Goal: Task Accomplishment & Management: Use online tool/utility

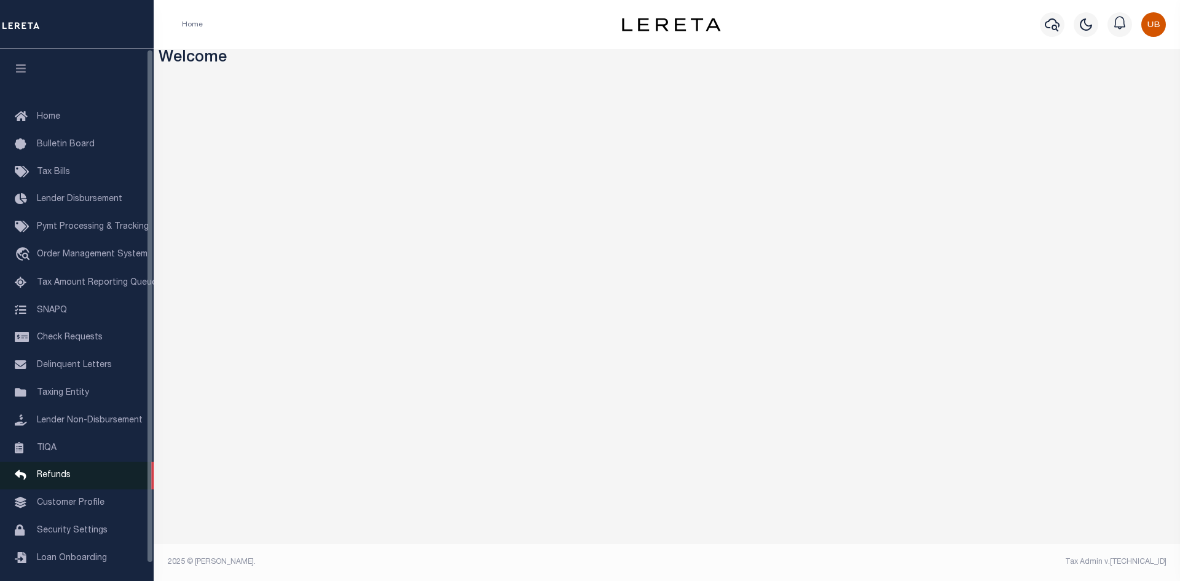
click at [89, 485] on link "Refunds" at bounding box center [77, 476] width 154 height 28
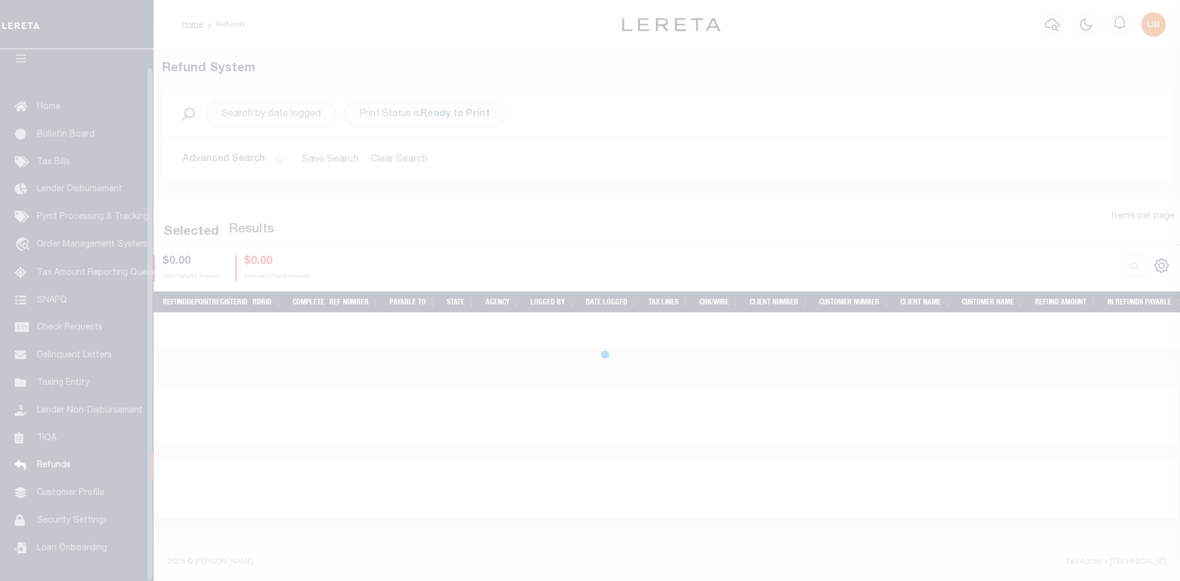
scroll to position [18, 0]
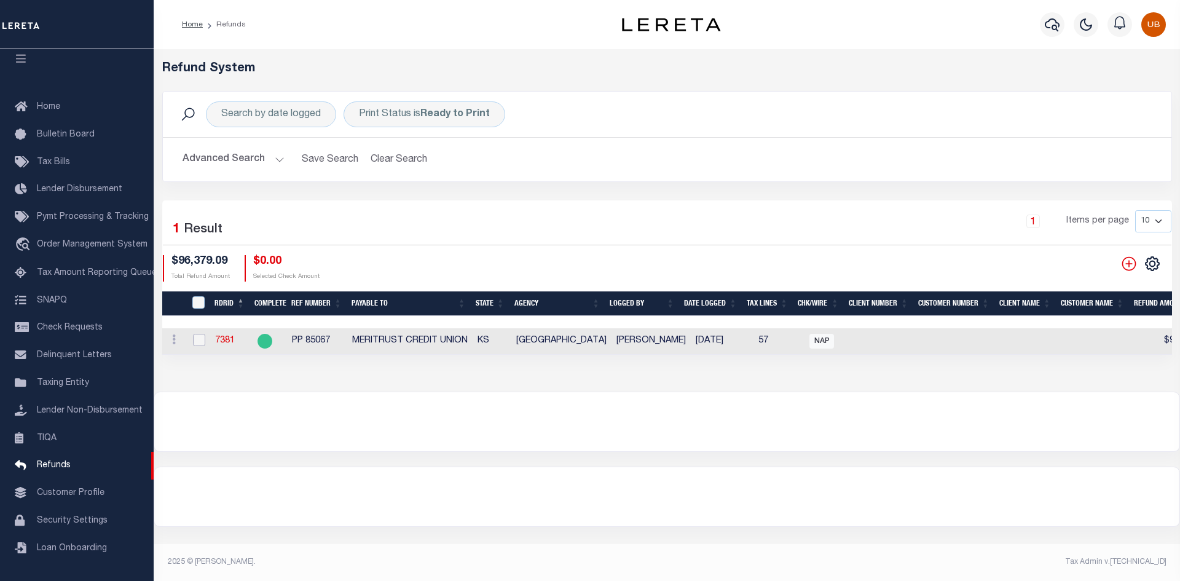
click at [200, 334] on input "checkbox" at bounding box center [199, 340] width 12 height 12
checkbox input "true"
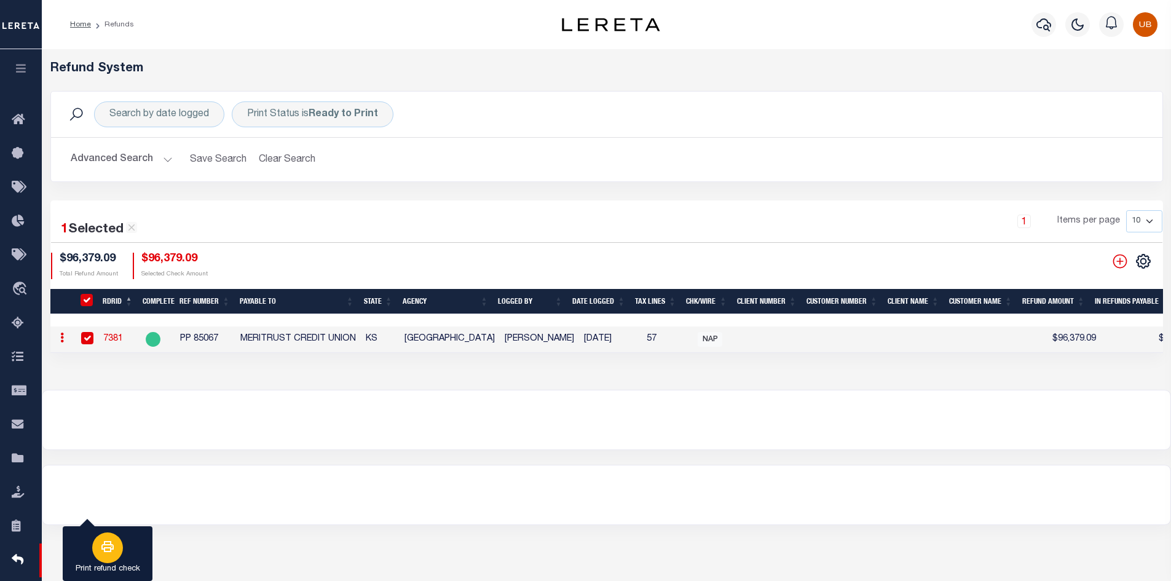
click at [119, 545] on div "button" at bounding box center [107, 547] width 31 height 31
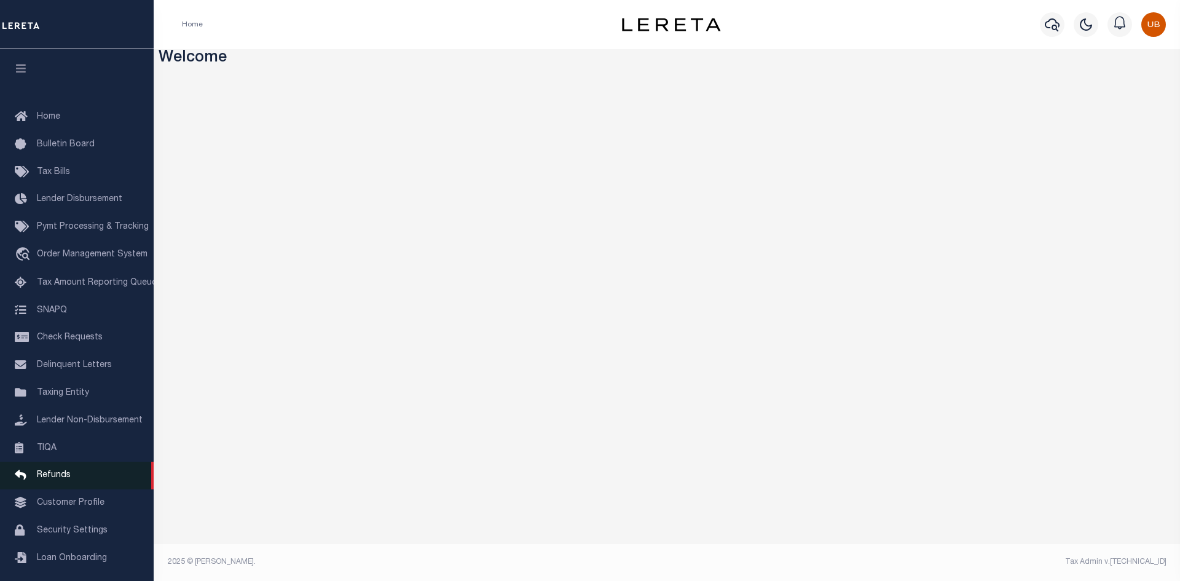
click at [68, 479] on span "Refunds" at bounding box center [54, 475] width 34 height 9
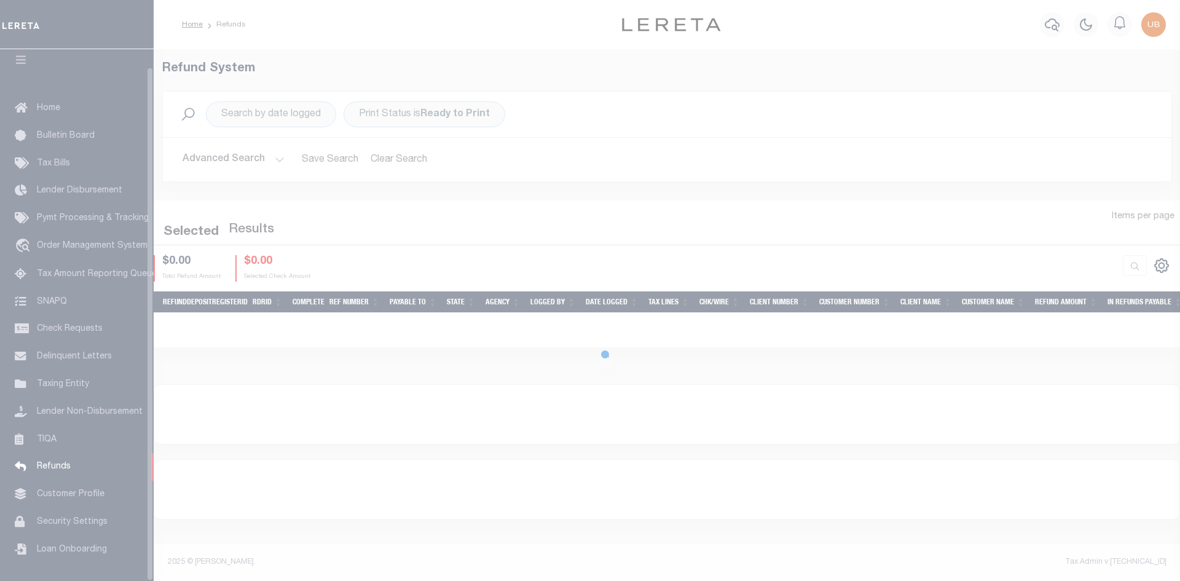
scroll to position [18, 0]
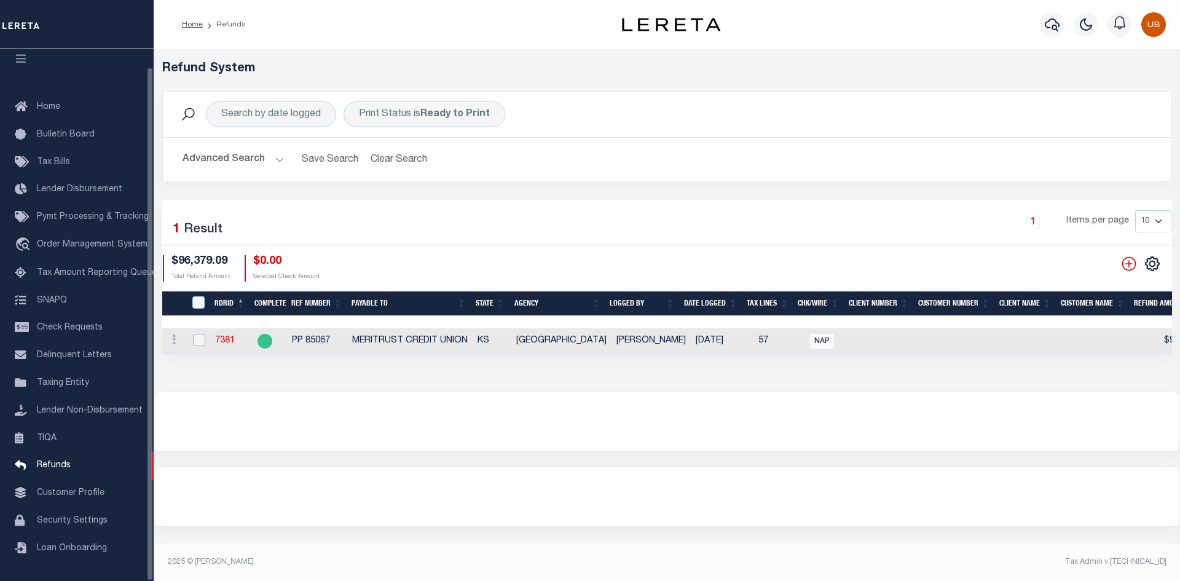
click at [202, 334] on input "checkbox" at bounding box center [199, 340] width 12 height 12
checkbox input "true"
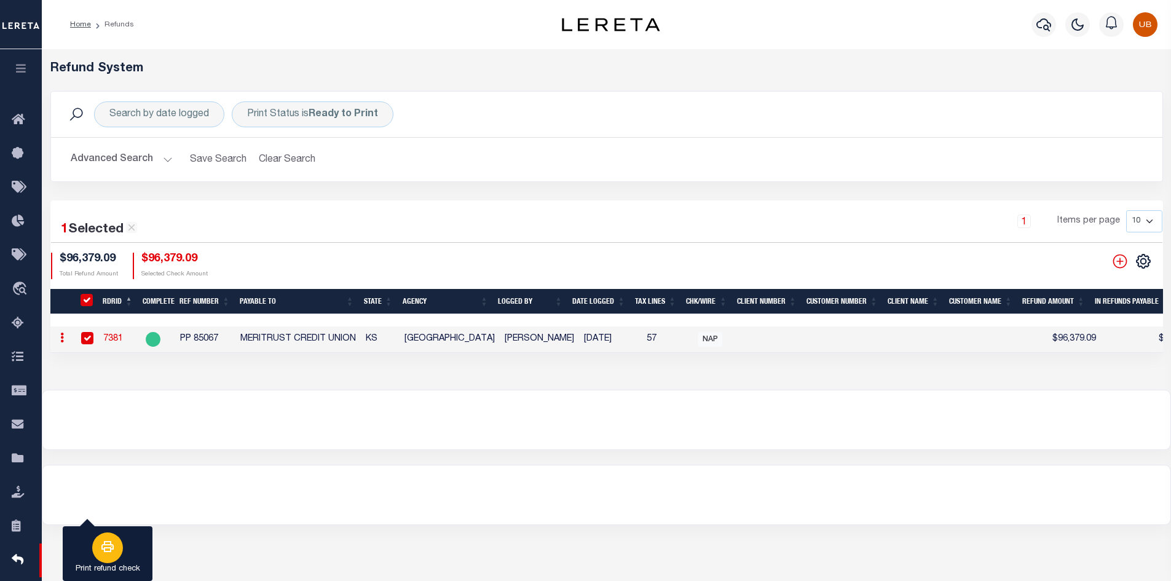
click at [102, 562] on div "button" at bounding box center [107, 547] width 31 height 31
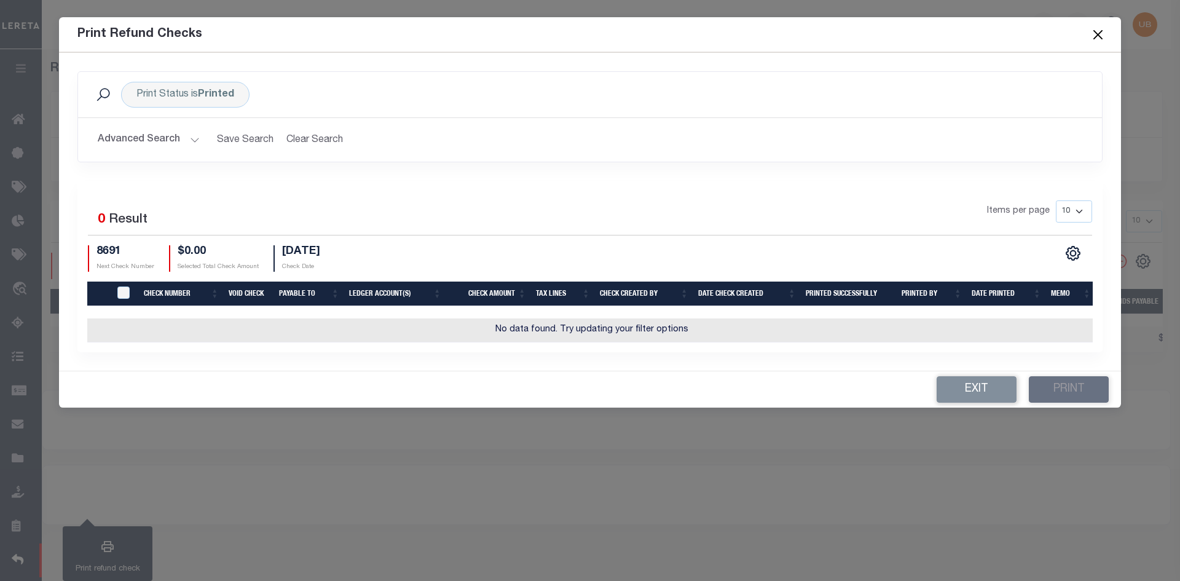
click at [846, 45] on div "Print Refund Checks" at bounding box center [590, 34] width 1062 height 35
click at [191, 133] on button "Advanced Search" at bounding box center [149, 140] width 102 height 24
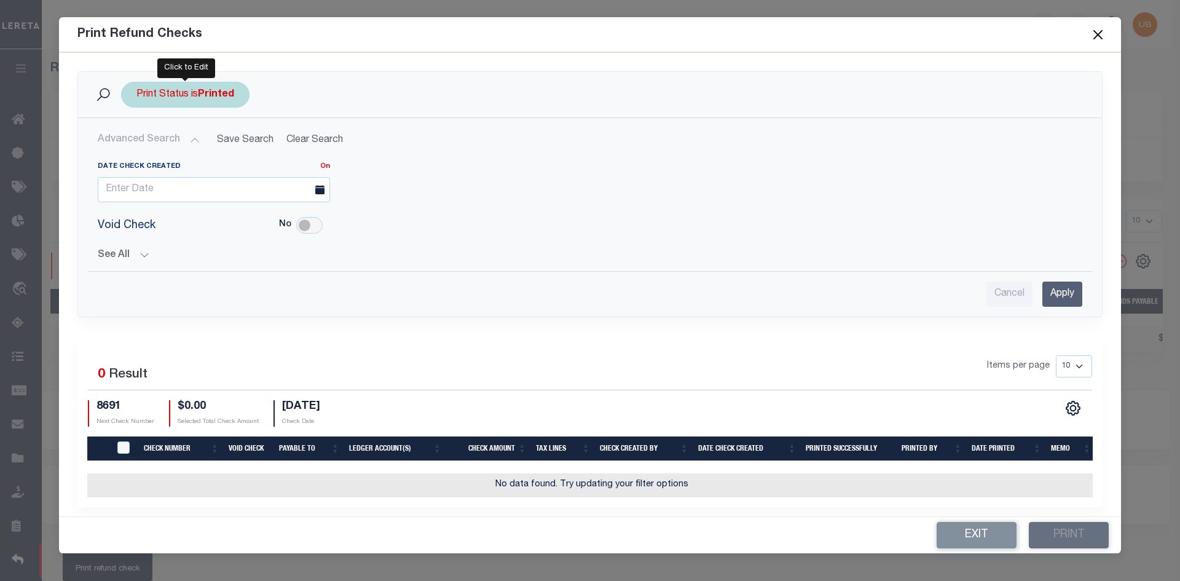
click at [217, 92] on b "Printed" at bounding box center [216, 95] width 36 height 10
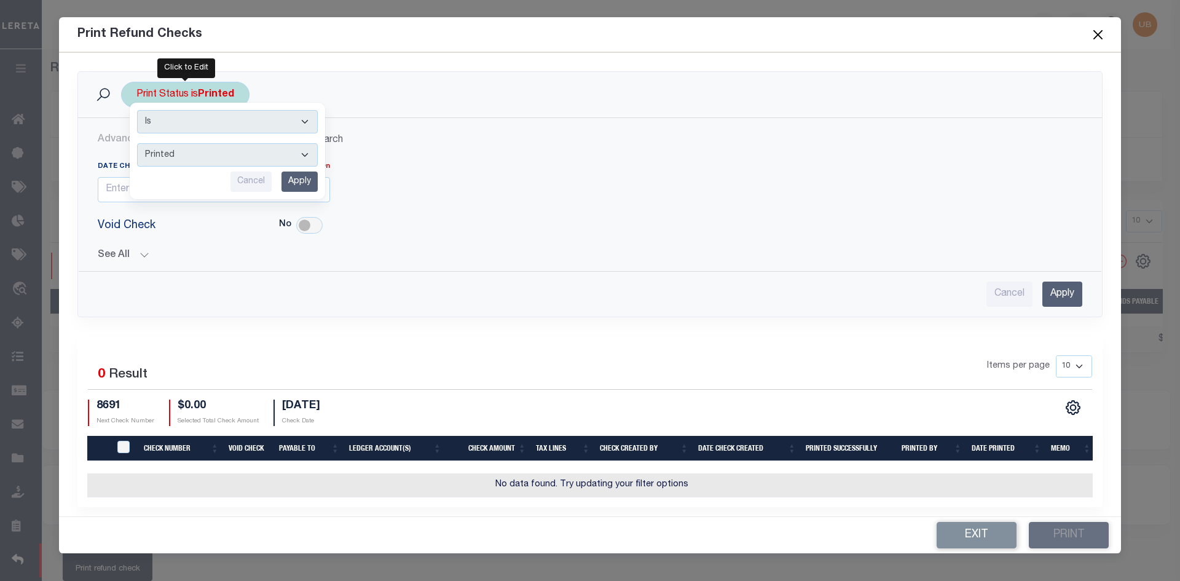
click at [199, 157] on select "Printed Not Printed" at bounding box center [227, 154] width 181 height 23
select select "false"
click at [137, 143] on select "Printed Not Printed" at bounding box center [227, 154] width 181 height 23
click at [309, 180] on input "Apply" at bounding box center [300, 182] width 36 height 20
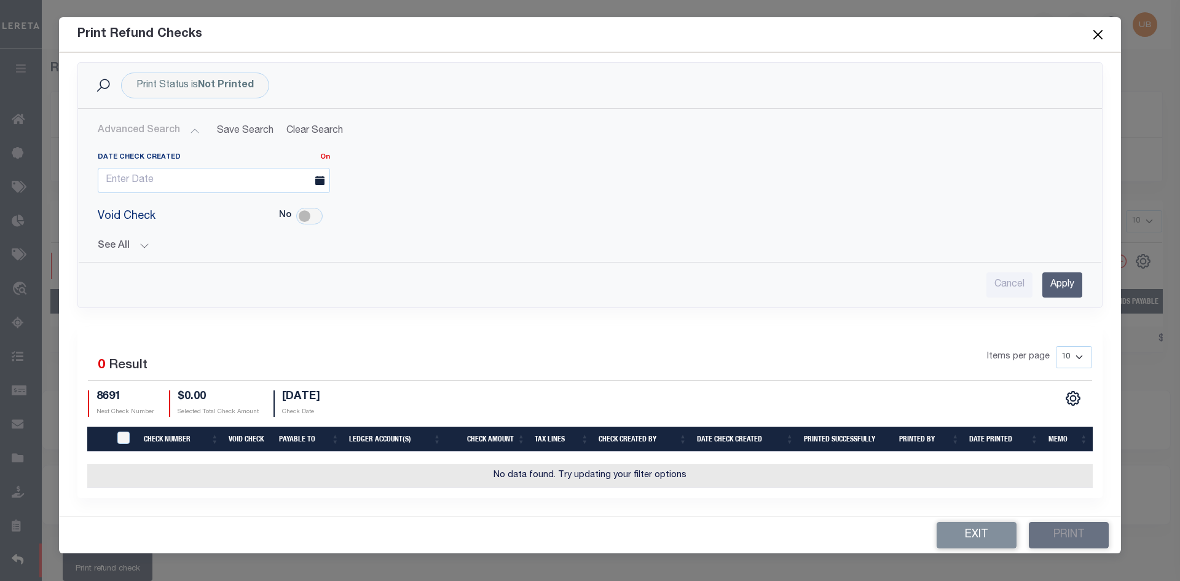
scroll to position [0, 0]
click at [256, 86] on div "Print Status is Not Printed" at bounding box center [195, 86] width 148 height 26
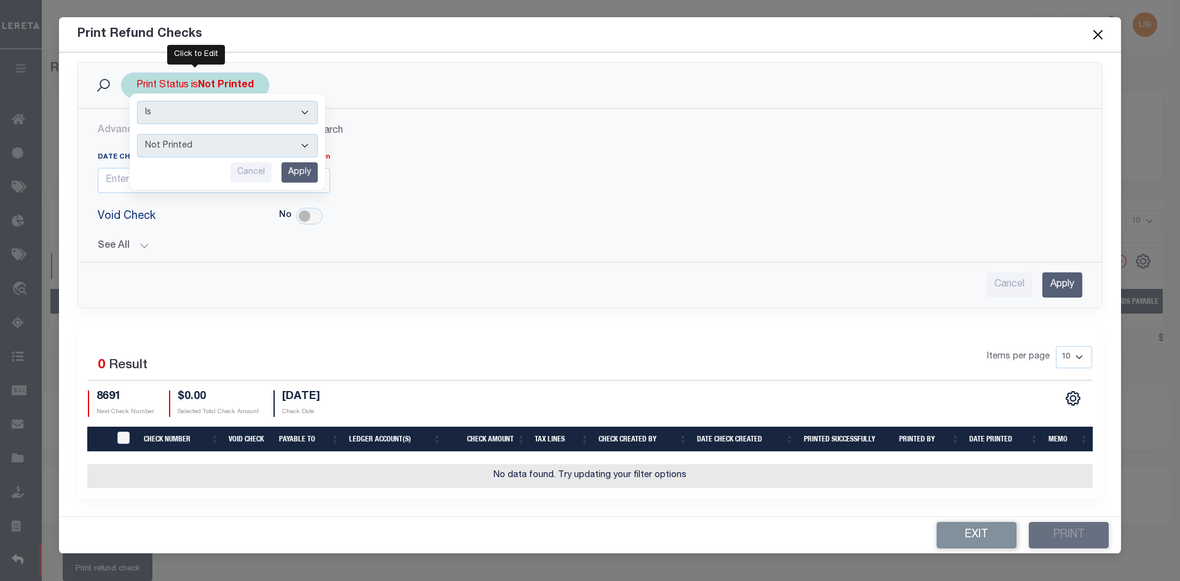
click at [221, 141] on select "Printed Not Printed" at bounding box center [227, 145] width 181 height 23
select select "true"
click at [137, 134] on select "Printed Not Printed" at bounding box center [227, 145] width 181 height 23
click at [300, 162] on input "Apply" at bounding box center [300, 172] width 36 height 20
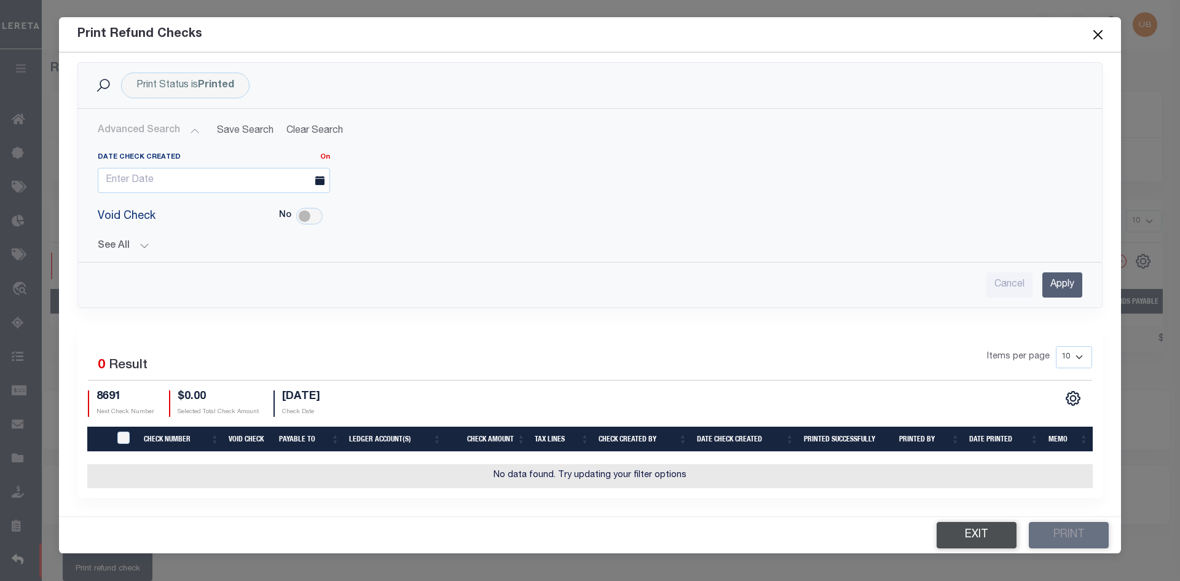
click at [993, 534] on button "Exit" at bounding box center [977, 535] width 80 height 26
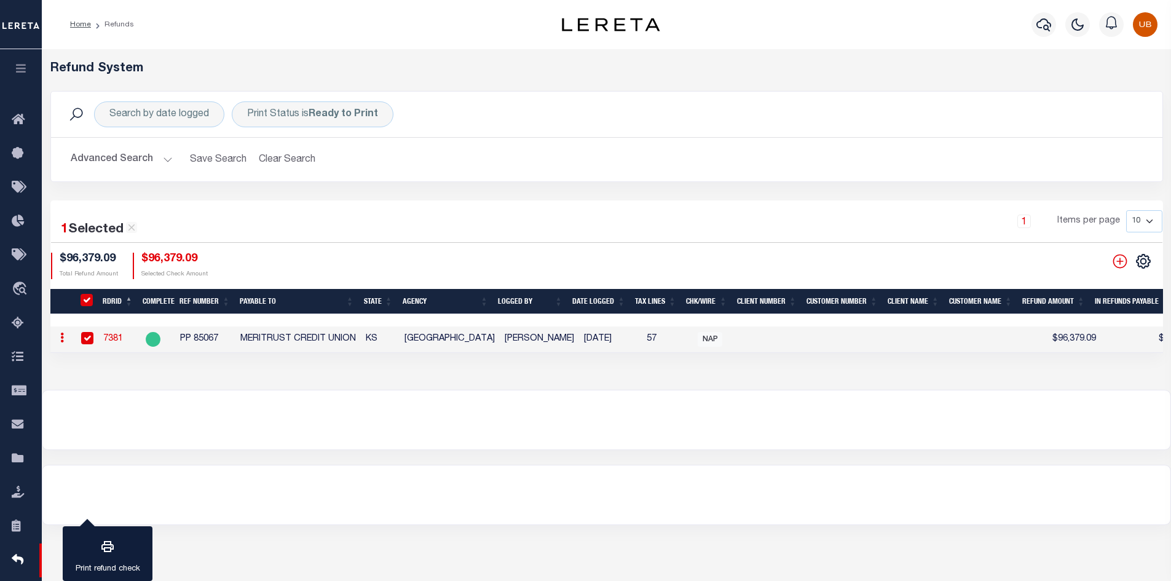
click at [22, 71] on icon "button" at bounding box center [21, 68] width 14 height 11
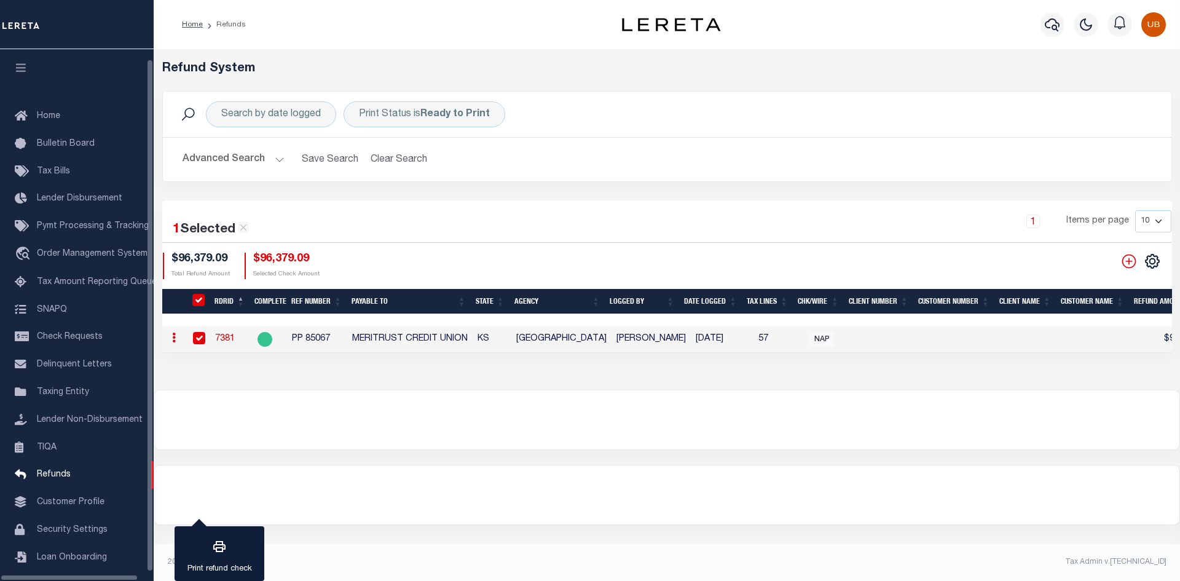
scroll to position [18, 0]
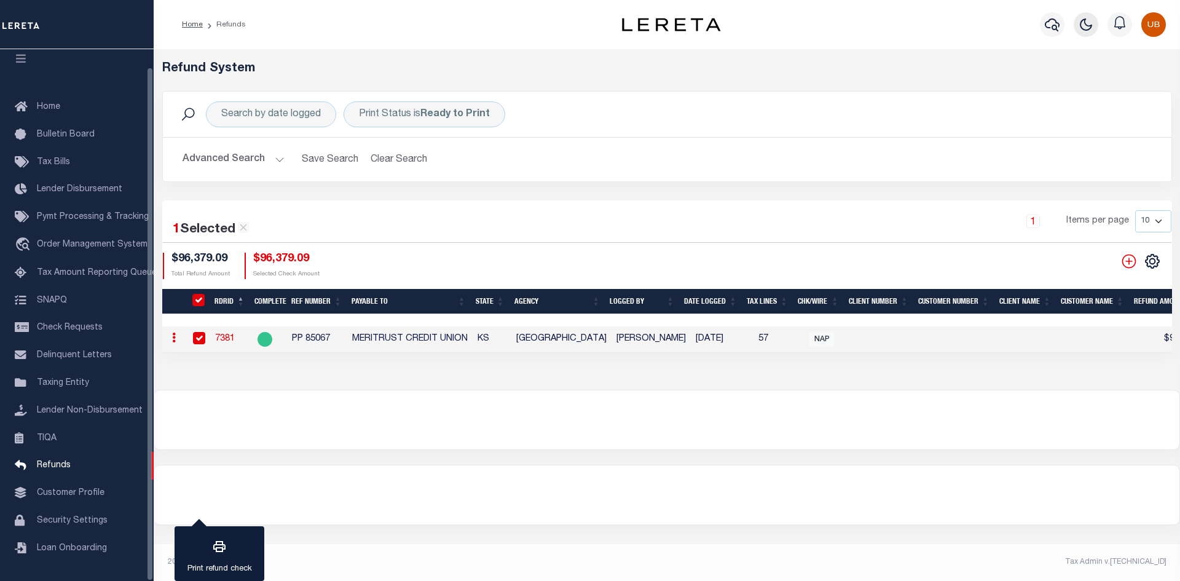
click at [1092, 26] on icon "button" at bounding box center [1086, 24] width 11 height 11
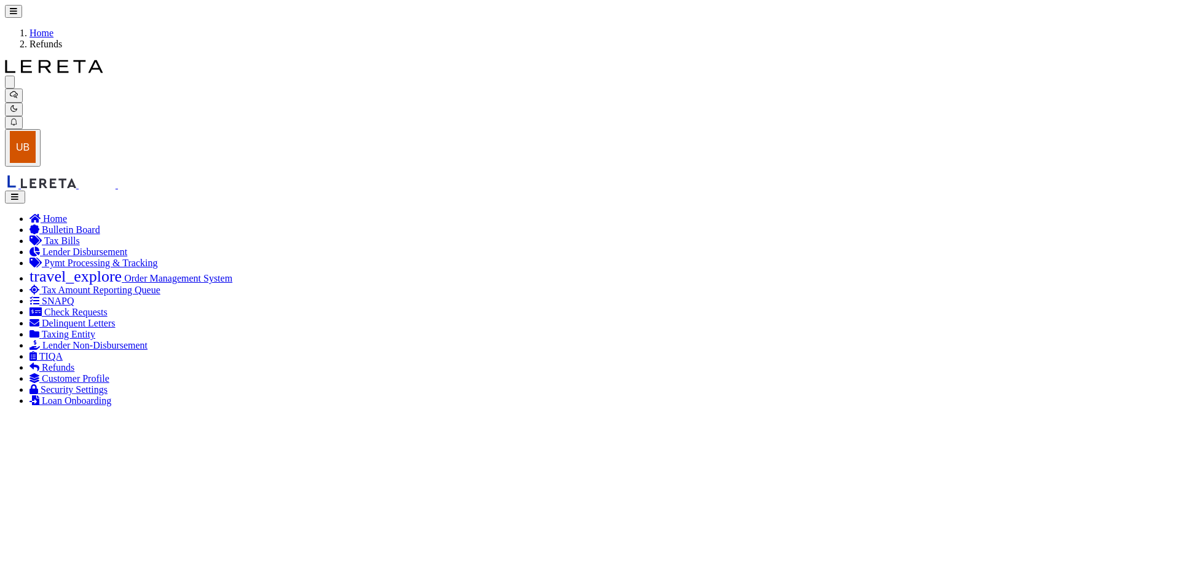
checkbox input "false"
checkbox input "true"
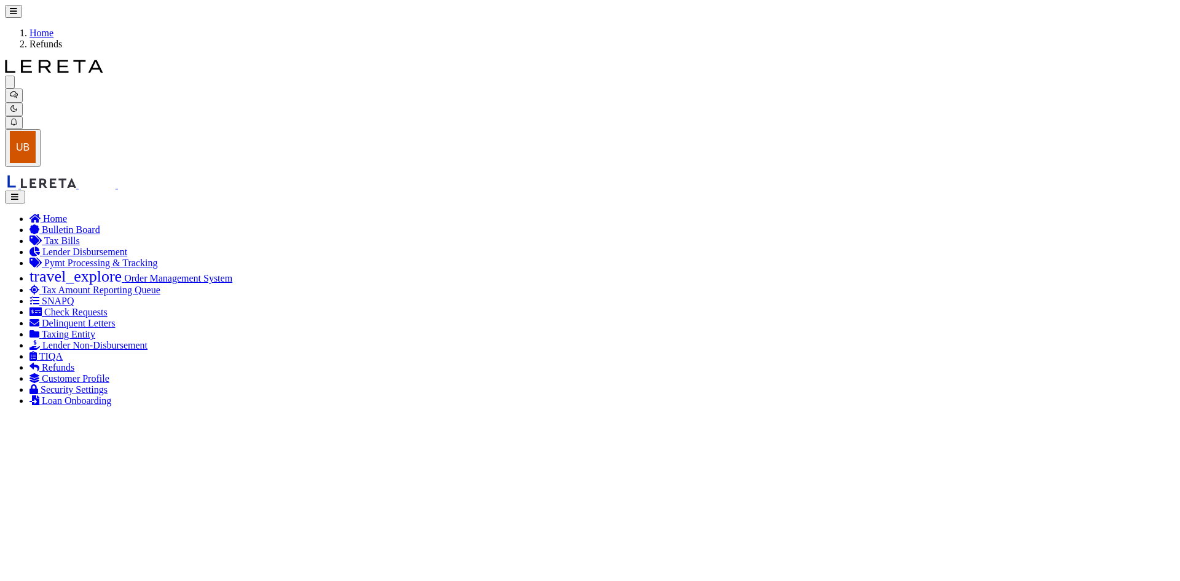
checkbox input "true"
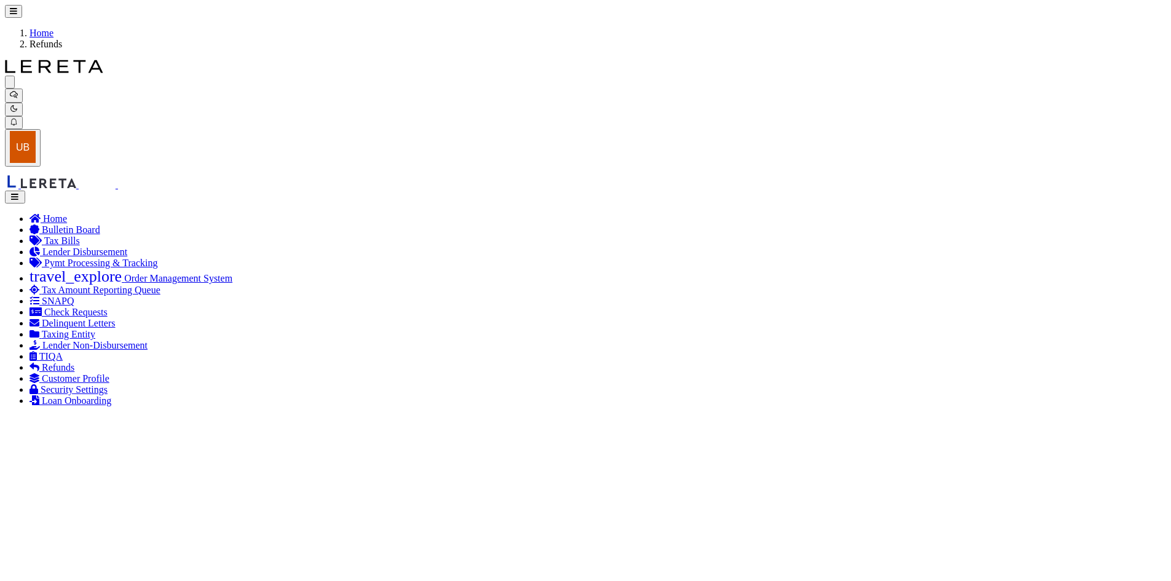
click at [17, 193] on icon "button" at bounding box center [15, 197] width 10 height 8
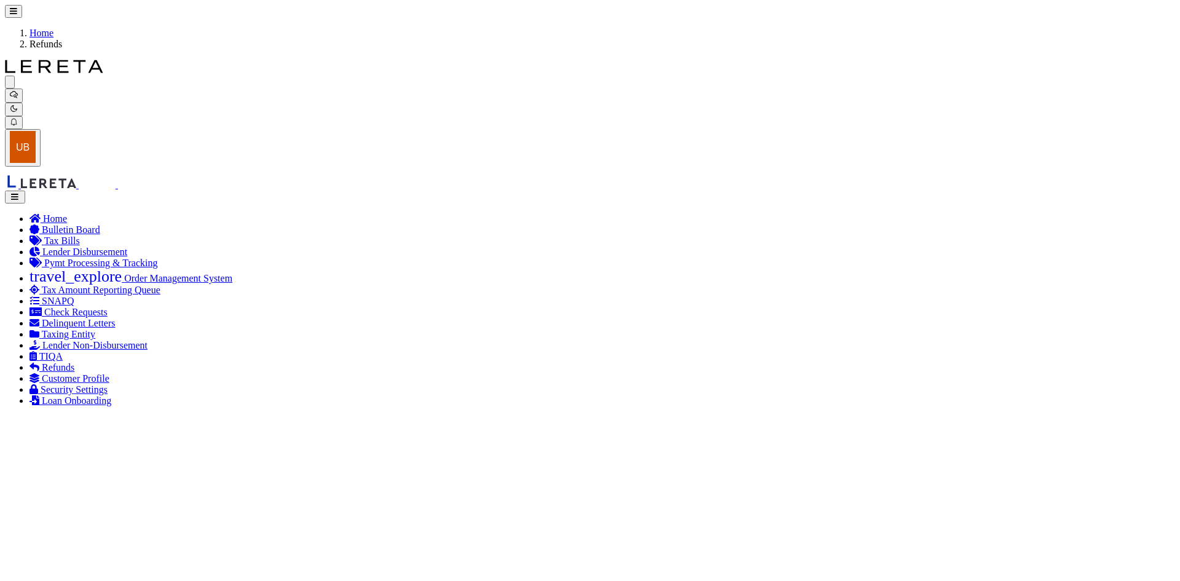
scroll to position [0, 0]
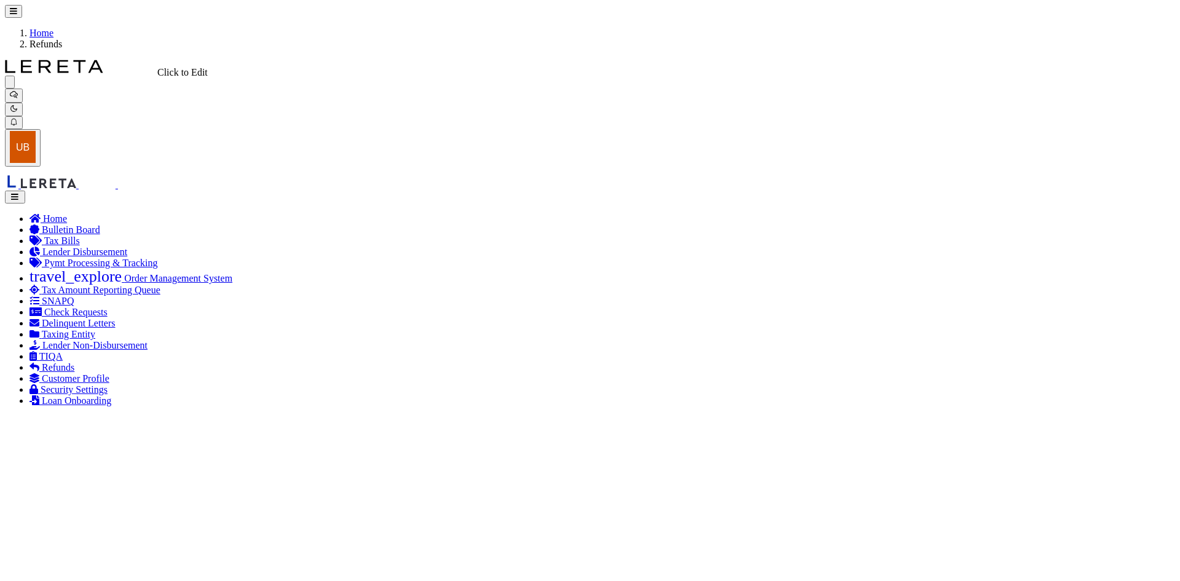
select select "false"
